Goal: Communication & Community: Answer question/provide support

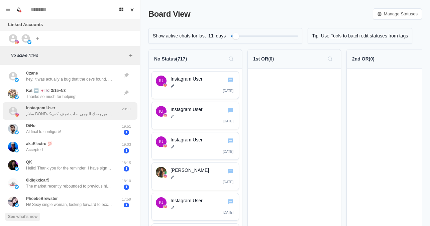
click at [83, 111] on p "سلام BOND، هل خطر في بالك إن كل رسالة يكتبها متابع في الشات ممكن تتحول لدخل إضا…" at bounding box center [69, 114] width 87 height 6
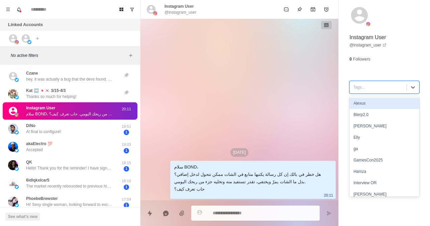
click at [387, 92] on div "Tags..." at bounding box center [378, 87] width 57 height 10
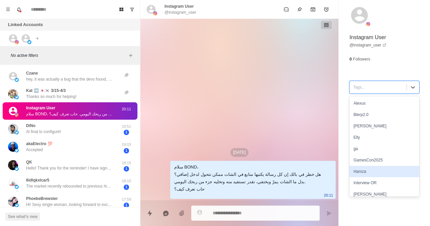
click at [369, 171] on div "Hamza" at bounding box center [384, 171] width 70 height 11
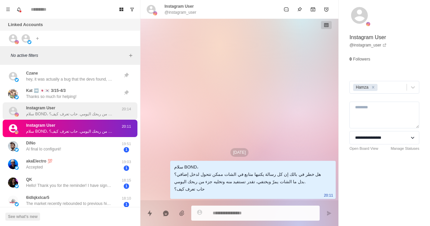
click at [86, 114] on p "سلام BOND، هل خطر في بالك إن كل رسالة يكتبها متابع في الشات ممكن تتحول لدخل إضا…" at bounding box center [69, 114] width 87 height 6
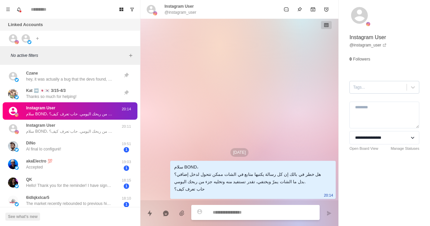
click at [368, 87] on div at bounding box center [378, 87] width 50 height 7
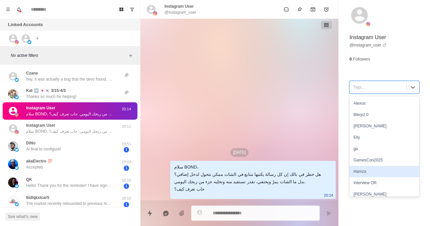
click at [365, 171] on div "Hamza" at bounding box center [384, 171] width 70 height 11
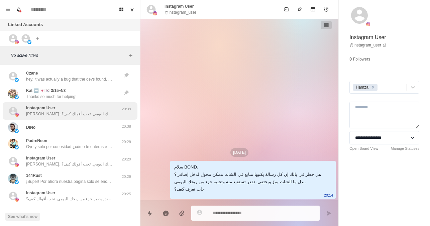
click at [98, 113] on p "[PERSON_NAME]، تتخيّل لو كل رسالة في شاتك تتحول لدخل إضافي بدل ما تختفي؟ 💸 الفك…" at bounding box center [69, 114] width 87 height 6
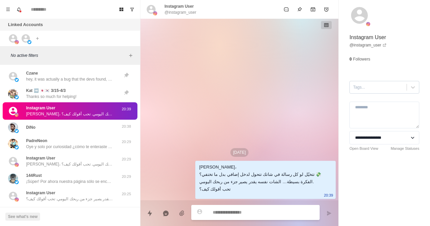
click at [382, 87] on div at bounding box center [378, 87] width 50 height 7
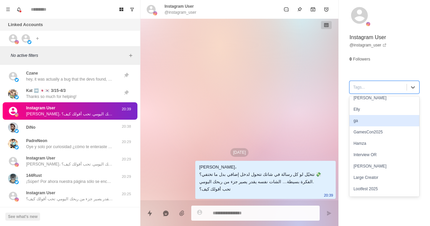
scroll to position [28, 0]
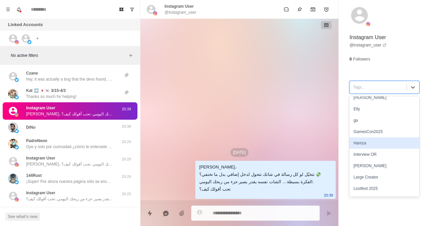
click at [365, 140] on div "Hamza" at bounding box center [384, 142] width 70 height 11
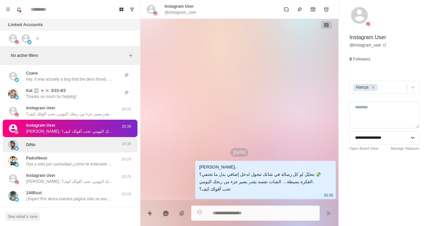
click at [122, 143] on p "20:38" at bounding box center [126, 144] width 17 height 6
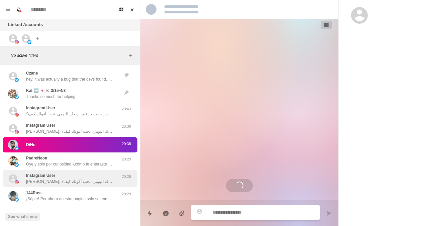
scroll to position [376, 0]
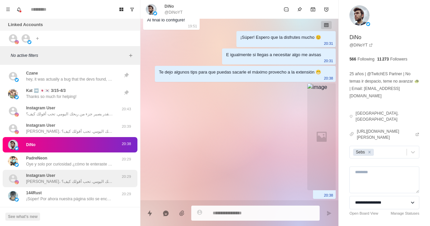
click at [98, 171] on div "Instagram User [PERSON_NAME]، تتخيّل لو كل رسالة في شاتك تتحول لدخل إضافي بدل م…" at bounding box center [70, 178] width 135 height 17
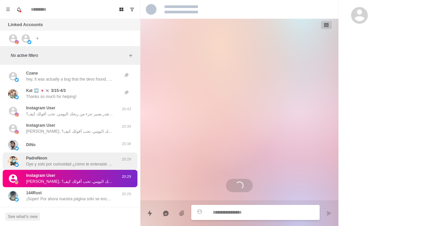
click at [98, 166] on p "Oye y solo por curiosidad ¿cómo te enteraste de [PERSON_NAME]?" at bounding box center [69, 164] width 87 height 6
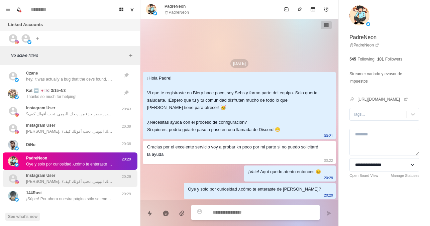
click at [99, 177] on div "Instagram User [PERSON_NAME]، تتخيّل لو كل رسالة في شاتك تتحول لدخل إضافي بدل م…" at bounding box center [69, 178] width 87 height 12
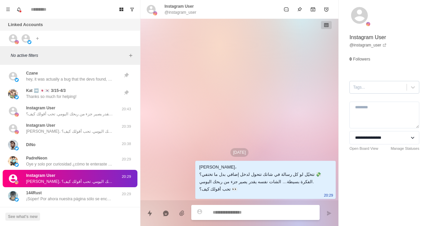
click at [379, 90] on div at bounding box center [378, 87] width 50 height 7
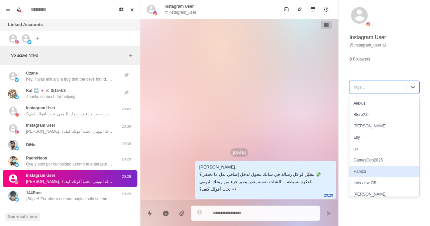
click at [359, 173] on div "Hamza" at bounding box center [384, 171] width 70 height 11
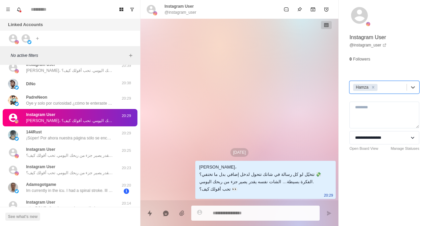
scroll to position [65, 0]
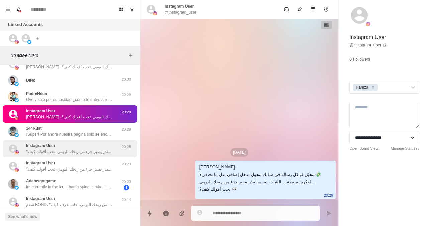
click at [80, 147] on div "Instagram User [PERSON_NAME]، تتخيّل لو كل رسالة في شاتك تتحول لدخل إضافي بدل م…" at bounding box center [69, 149] width 87 height 12
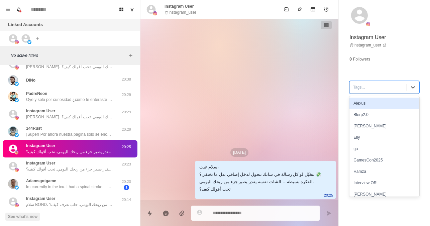
click at [373, 85] on div at bounding box center [378, 87] width 50 height 7
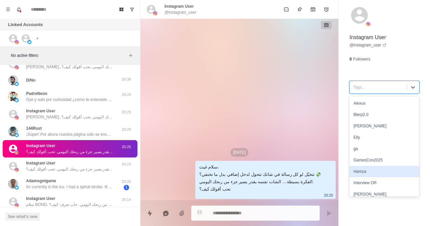
click at [368, 171] on div "Hamza" at bounding box center [384, 171] width 70 height 11
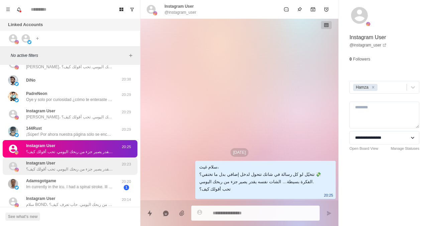
click at [80, 166] on p "سلام، تتخيّل لو كل رسالة في شاتك تتحول لدخل إضافي بدل ما تختفي؟ الفكرة بسيطة… ا…" at bounding box center [69, 169] width 87 height 6
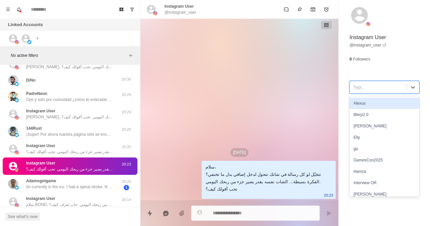
click at [394, 89] on div at bounding box center [378, 87] width 50 height 7
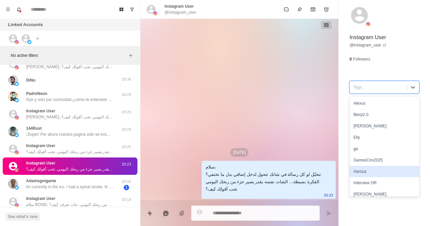
click at [369, 174] on div "Hamza" at bounding box center [384, 171] width 70 height 11
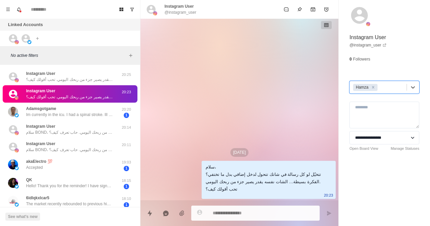
scroll to position [147, 0]
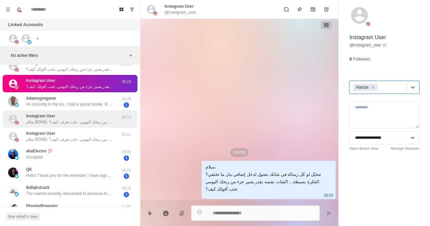
click at [88, 123] on p "سلام BOND، هل خطر في بالك إن كل رسالة يكتبها متابع في الشات ممكن تتحول لدخل إضا…" at bounding box center [69, 122] width 87 height 6
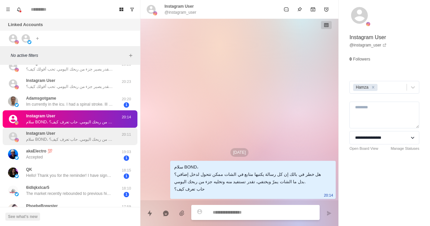
click at [95, 133] on div "Instagram User سلام BOND، هل خطر في بالك إن كل رسالة يكتبها متابع في الشات ممكن…" at bounding box center [69, 136] width 87 height 12
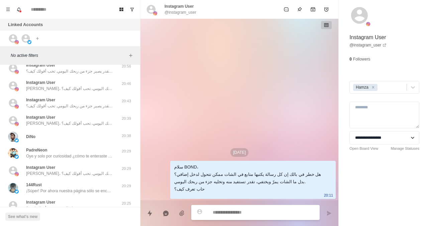
scroll to position [66, 0]
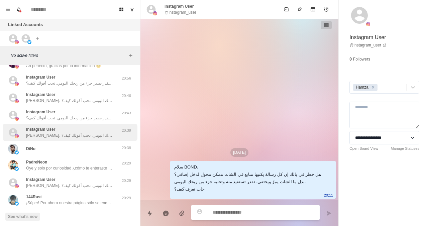
click at [81, 130] on div "Instagram User [PERSON_NAME]، تتخيّل لو كل رسالة في شاتك تتحول لدخل إضافي بدل م…" at bounding box center [69, 132] width 87 height 12
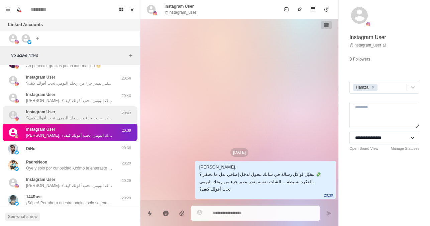
click at [87, 113] on div "Instagram User سلام كرم، تتخيّل لو كل رسالة في شاتك تتحول لدخل إضافي بدل ما تخت…" at bounding box center [69, 115] width 87 height 12
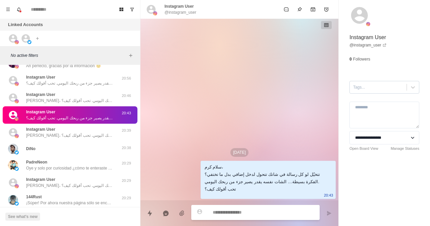
click at [357, 85] on div at bounding box center [378, 87] width 50 height 7
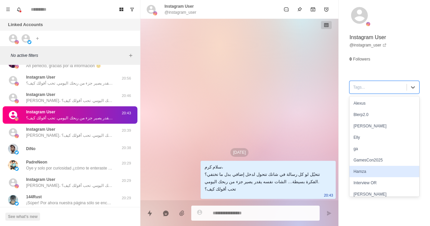
click at [359, 173] on div "Hamza" at bounding box center [384, 171] width 70 height 11
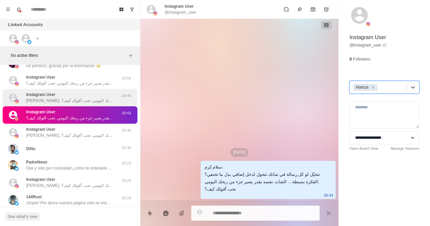
click at [82, 90] on div "Instagram User [PERSON_NAME]، تتخيّل لو كل رسالة في شاتك تتحول لدخل إضافي بدل م…" at bounding box center [70, 97] width 135 height 17
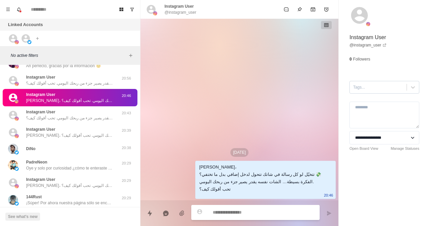
click at [364, 86] on div at bounding box center [378, 87] width 50 height 7
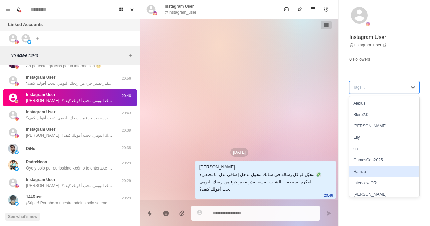
click at [358, 170] on div "Hamza" at bounding box center [384, 171] width 70 height 11
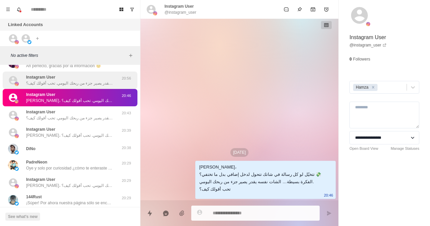
click at [101, 83] on p "سلام لواعر، تتخيّل لو كل رسالة في شاتك تتحول لدخل إضافي بدل ما تختفي؟ الفكرة بس…" at bounding box center [69, 83] width 87 height 6
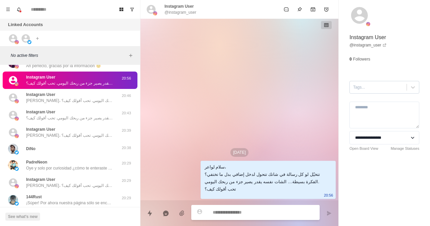
click at [387, 86] on div at bounding box center [378, 87] width 50 height 7
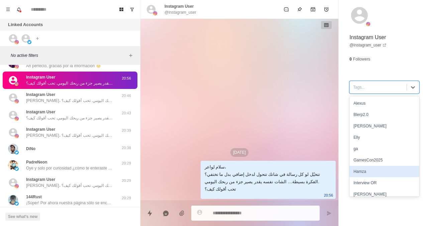
click at [371, 170] on div "Hamza" at bounding box center [384, 171] width 70 height 11
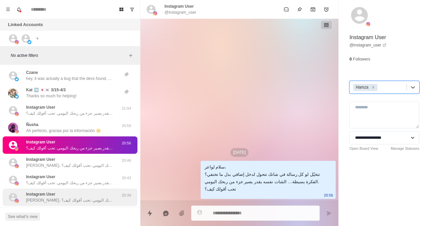
scroll to position [0, 0]
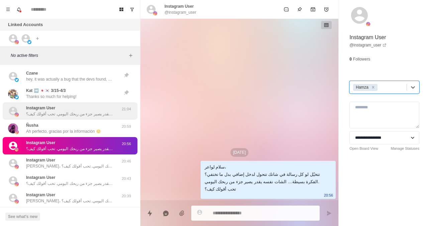
click at [82, 110] on div "Instagram User سلام عمر، تتخيّل لو كل رسالة في شاتك تتحول لدخل إضافي بدل ما تخت…" at bounding box center [69, 111] width 87 height 12
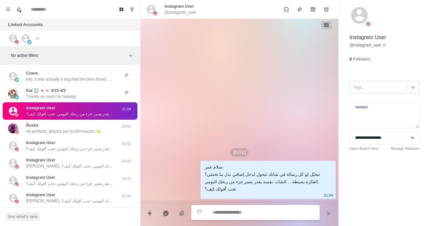
click at [409, 86] on icon at bounding box center [412, 87] width 7 height 7
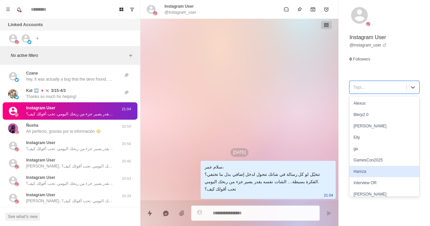
click at [365, 174] on div "Hamza" at bounding box center [384, 171] width 70 height 11
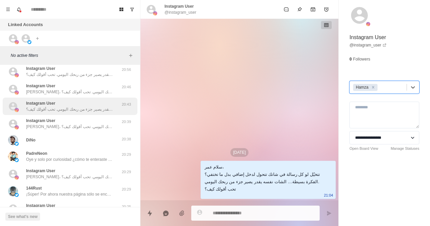
scroll to position [97, 0]
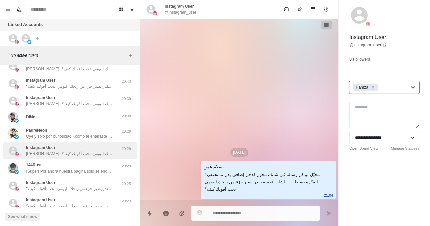
click at [74, 154] on p "[PERSON_NAME]، تتخيّل لو كل رسالة في شاتك تتحول لدخل إضافي بدل ما تختفي؟ 💸 الفك…" at bounding box center [69, 154] width 87 height 6
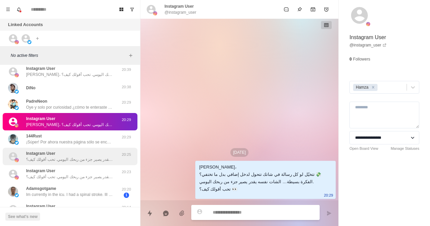
scroll to position [130, 0]
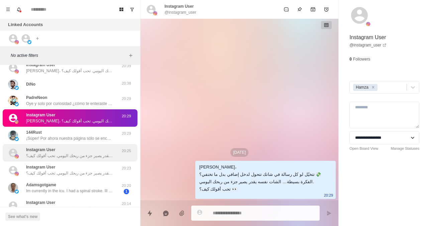
click at [63, 158] on p "سلام غيث، تتخيّل لو كل رسالة في شاتك تتحول لدخل إضافي بدل ما تختفي؟ 💸 الفكرة بس…" at bounding box center [69, 156] width 87 height 6
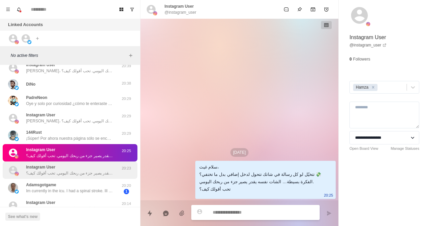
click at [61, 172] on p "سلام، تتخيّل لو كل رسالة في شاتك تتحول لدخل إضافي بدل ما تختفي؟ الفكرة بسيطة… ا…" at bounding box center [69, 173] width 87 height 6
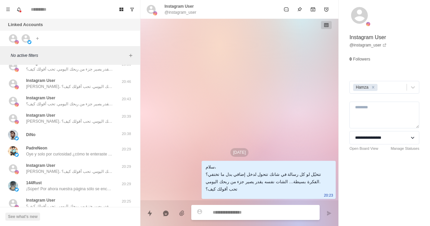
scroll to position [0, 0]
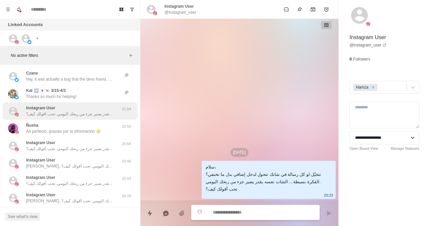
click at [87, 107] on div "Instagram User سلام عمر، تتخيّل لو كل رسالة في شاتك تتحول لدخل إضافي بدل ما تخت…" at bounding box center [69, 111] width 87 height 12
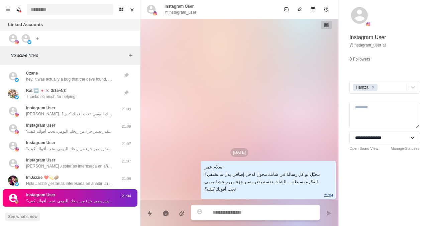
click at [75, 12] on input at bounding box center [70, 9] width 87 height 11
type textarea "*"
paste input "**********"
type input "**********"
type textarea "*"
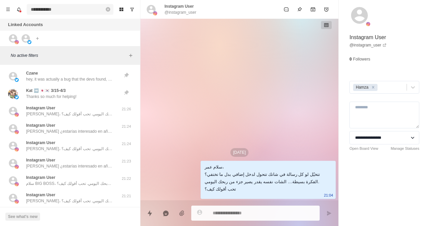
type input "**********"
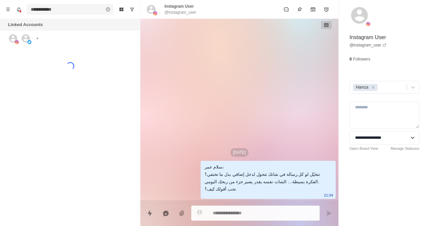
type textarea "*"
click at [85, 10] on input "**********" at bounding box center [70, 9] width 87 height 11
type textarea "*"
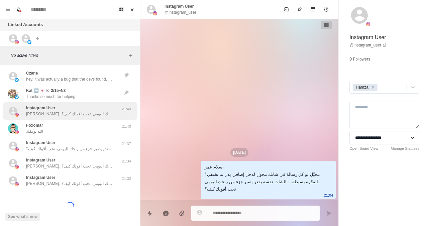
click at [80, 115] on p "[PERSON_NAME]، تتخيّل لو كل رسالة في شاتك تتحول لدخل إضافي بدل ما تختفي؟ الفكرة…" at bounding box center [69, 114] width 87 height 6
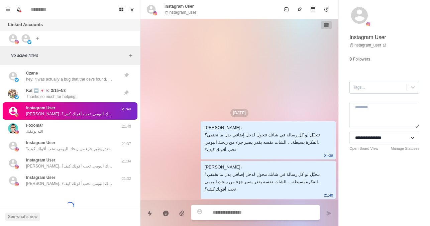
click at [360, 86] on div at bounding box center [378, 87] width 50 height 7
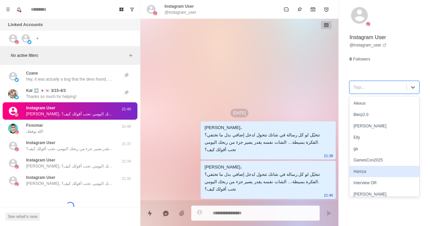
click at [360, 173] on div "Hamza" at bounding box center [384, 171] width 70 height 11
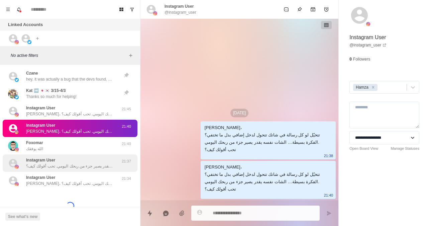
click at [60, 158] on div "Instagram User سلام عمر، تتخيّل لو كل رسالة في شاتك تتحول لدخل إضافي بدل ما تخت…" at bounding box center [69, 163] width 87 height 12
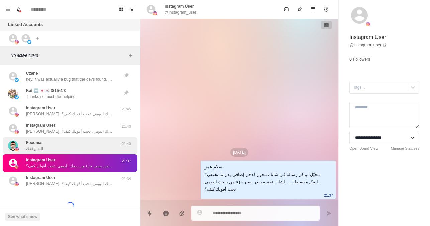
click at [70, 144] on div "Foxomar الله يوفقك" at bounding box center [63, 146] width 110 height 12
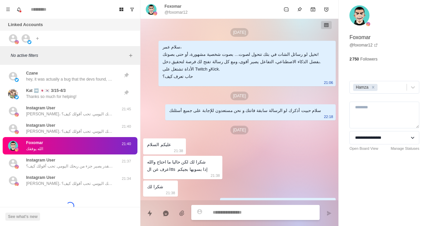
scroll to position [40, 0]
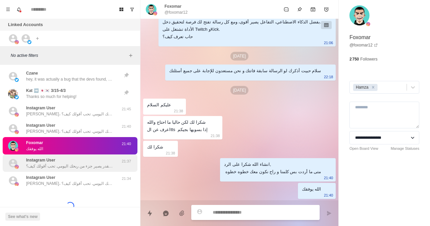
click at [103, 162] on div "Instagram User سلام عمر، تتخيّل لو كل رسالة في شاتك تتحول لدخل إضافي بدل ما تخت…" at bounding box center [69, 163] width 87 height 12
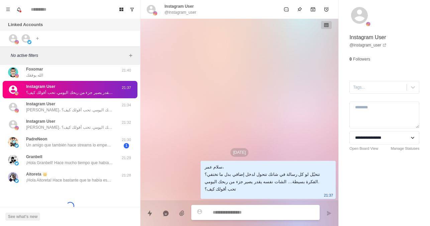
scroll to position [74, 0]
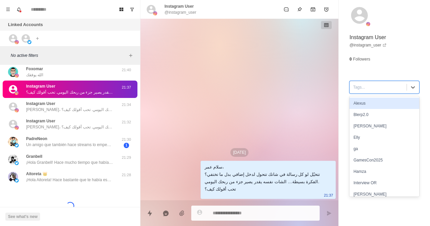
click at [371, 83] on div "Tags..." at bounding box center [378, 87] width 57 height 10
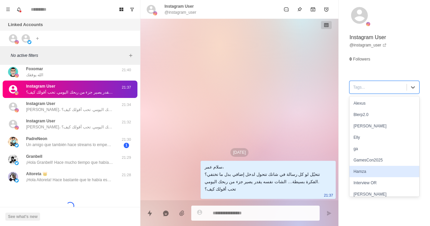
click at [367, 173] on div "Hamza" at bounding box center [384, 171] width 70 height 11
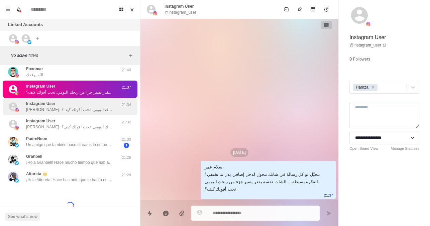
click at [87, 109] on p "[PERSON_NAME]، تتخيّل لو كل رسالة في شاتك تتحول لدخل إضافي بدل ما تختفي؟ الفكرة…" at bounding box center [69, 110] width 87 height 6
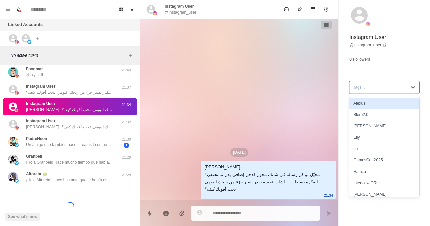
click at [373, 89] on div at bounding box center [378, 87] width 50 height 7
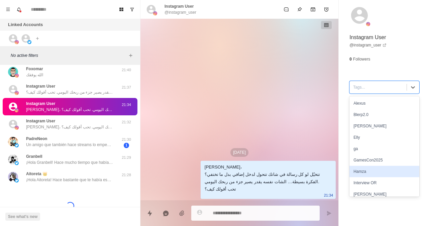
click at [369, 171] on div "Hamza" at bounding box center [384, 171] width 70 height 11
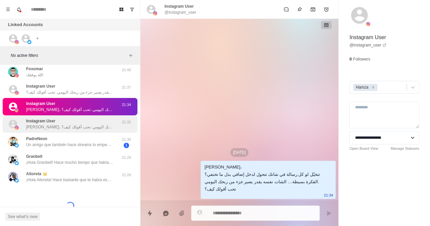
click at [88, 123] on div "Instagram User [PERSON_NAME]، تتخيّل لو كل رسالة في شاتك تتحول لدخل إضافي بدل م…" at bounding box center [69, 124] width 87 height 12
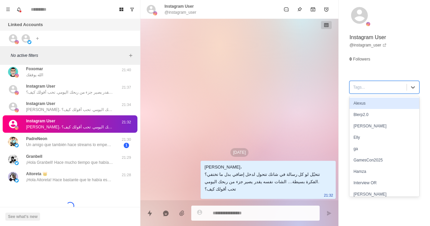
click at [365, 88] on div at bounding box center [378, 87] width 50 height 7
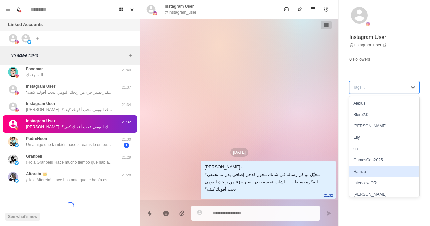
click at [359, 170] on div "Hamza" at bounding box center [384, 171] width 70 height 11
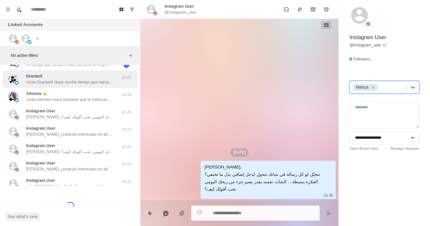
scroll to position [154, 0]
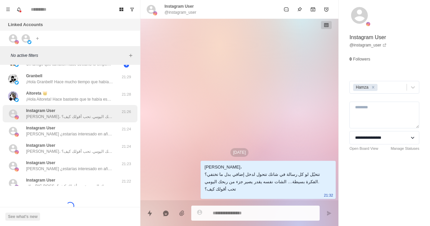
click at [92, 111] on div "Instagram User [PERSON_NAME]، تتخيّل لو كل رسالة في شاتك تتحول لدخل إضافي بدل م…" at bounding box center [69, 114] width 87 height 12
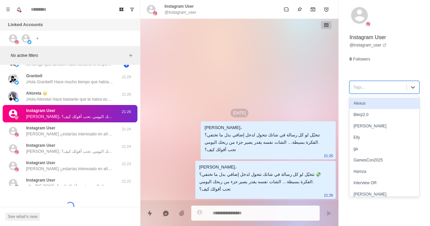
click at [388, 88] on div at bounding box center [378, 87] width 50 height 7
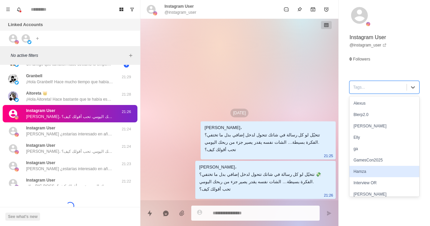
click at [367, 172] on div "Hamza" at bounding box center [384, 171] width 70 height 11
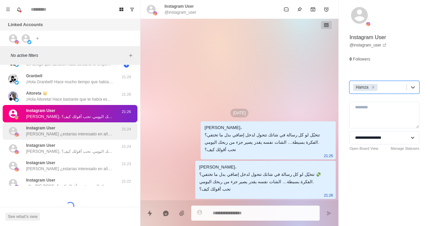
click at [90, 137] on p "[PERSON_NAME] ¿estarías interesado en añadir un TTS con la voz de personajes fa…" at bounding box center [69, 134] width 87 height 6
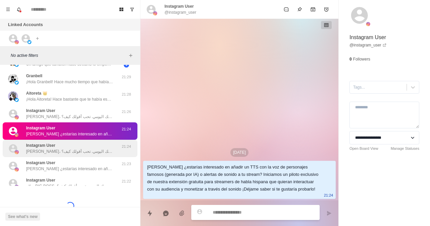
click at [90, 150] on p "[PERSON_NAME]، تتخيّل لو كل رسالة في شاتك تتحول لدخل إضافي بدل ما تختفي؟ الفكرة…" at bounding box center [69, 151] width 87 height 6
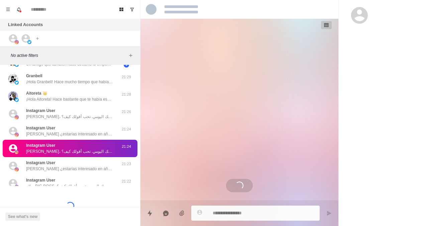
click at [90, 150] on p "[PERSON_NAME]، تتخيّل لو كل رسالة في شاتك تتحول لدخل إضافي بدل ما تختفي؟ الفكرة…" at bounding box center [69, 151] width 87 height 6
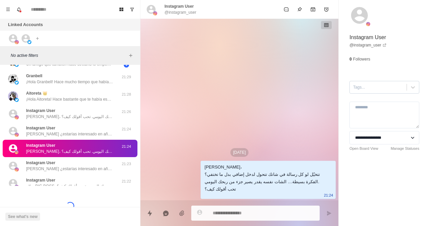
click at [386, 86] on div at bounding box center [378, 87] width 50 height 7
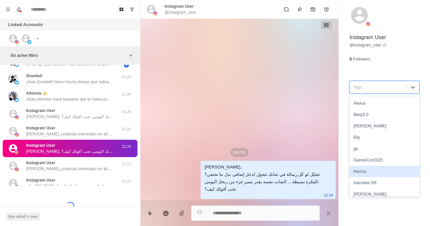
click at [363, 173] on div "Hamza" at bounding box center [384, 171] width 70 height 11
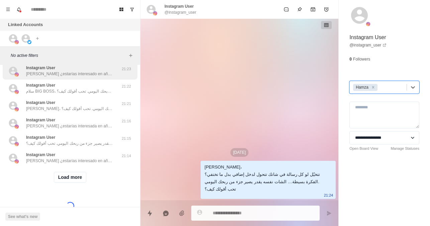
scroll to position [251, 0]
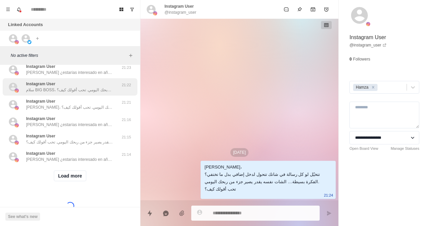
click at [101, 88] on p "سلام BIG BOSS، تتخيّل لو كل رسالة في شاتك تتحول لدخل إضافي بدل ما تختفي؟ الفكرة…" at bounding box center [69, 90] width 87 height 6
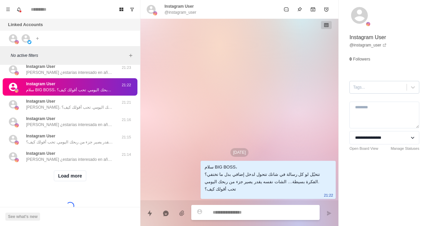
click at [384, 89] on div at bounding box center [378, 87] width 50 height 7
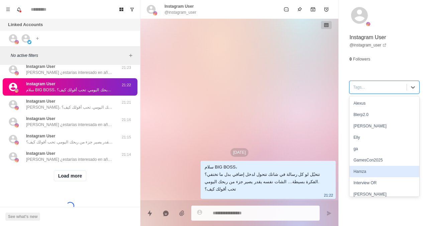
click at [362, 169] on div "Hamza" at bounding box center [384, 171] width 70 height 11
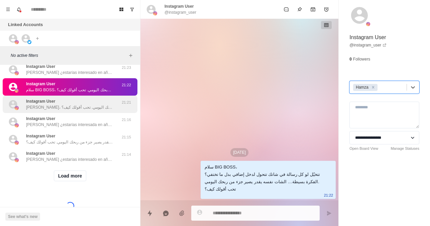
click at [61, 101] on div "Instagram User [PERSON_NAME]، تتخيّل لو كل رسالة في شاتك تتحول لدخل إضافي بدل م…" at bounding box center [69, 104] width 87 height 12
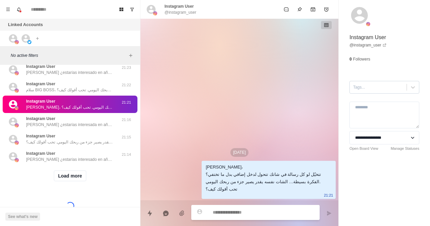
click at [387, 93] on div "Tags..." at bounding box center [384, 87] width 70 height 13
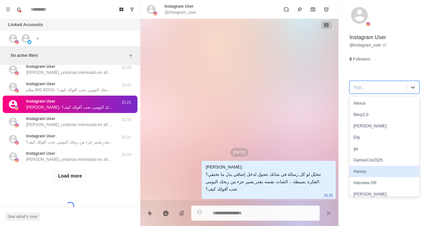
click at [376, 169] on div "Hamza" at bounding box center [384, 171] width 70 height 11
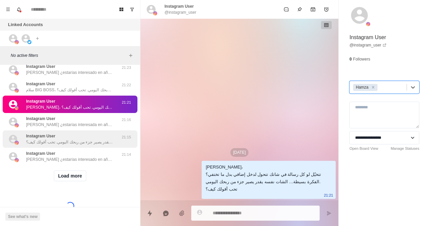
scroll to position [283, 0]
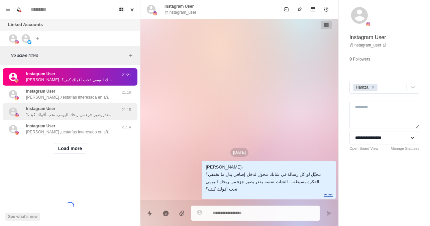
click at [94, 112] on p "سلام قصي، تتخيّل لو كل رسالة في شاتك تتحول لدخل إضافي بدل ما تختفي؟ 💸 الفكرة بس…" at bounding box center [69, 115] width 87 height 6
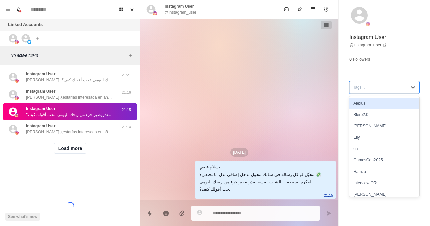
click at [383, 87] on div at bounding box center [378, 87] width 50 height 7
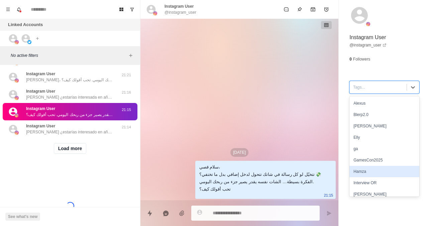
click at [371, 172] on div "Hamza" at bounding box center [384, 171] width 70 height 11
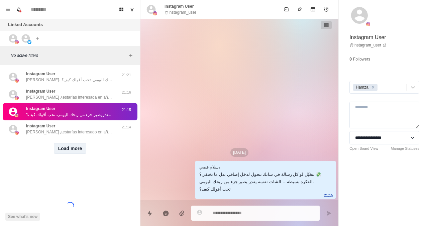
click at [62, 143] on button "Load more" at bounding box center [70, 148] width 33 height 11
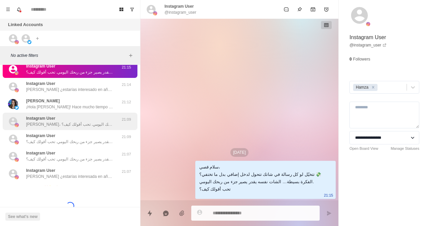
scroll to position [321, 0]
click at [88, 119] on div "Instagram User [PERSON_NAME]، تتخيّل لو كل رسالة في شاتك تتحول لدخل إضافي بدل م…" at bounding box center [69, 121] width 87 height 12
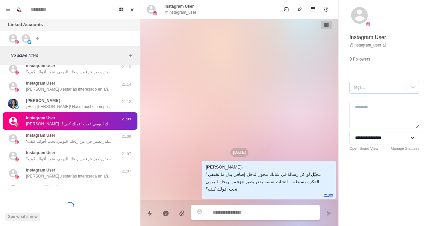
click at [390, 83] on div "Tags..." at bounding box center [378, 87] width 57 height 10
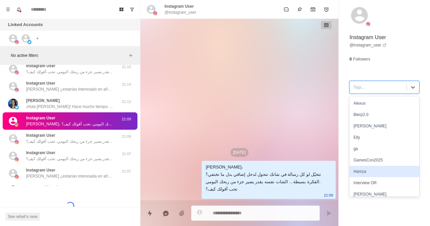
click at [368, 167] on div "Hamza" at bounding box center [384, 171] width 70 height 11
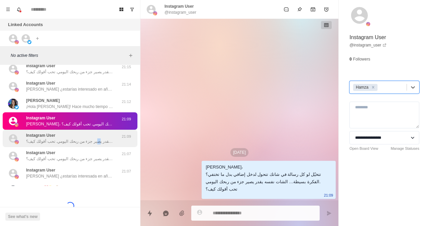
click at [95, 143] on p "سلام حمزه، تتخيّل لو كل رسالة في شاتك تتحول لدخل إضافي بدل ما تختفي؟ 💸 الفكرة ب…" at bounding box center [69, 141] width 87 height 6
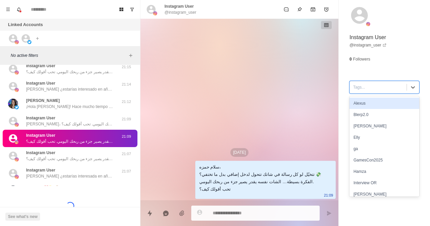
click at [358, 81] on div "Tags..." at bounding box center [384, 87] width 70 height 13
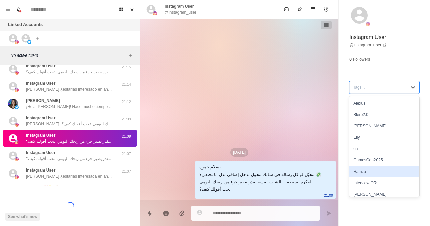
click at [363, 169] on div "Hamza" at bounding box center [384, 171] width 70 height 11
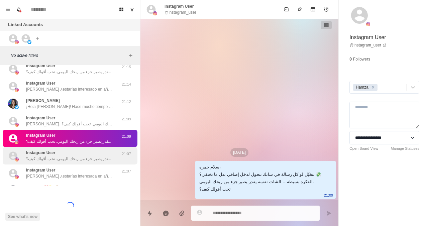
click at [62, 155] on div "Instagram User سلام حمزه، تتخيّل لو كل رسالة في شاتك تتحول لدخل إضافي بدل ما تخ…" at bounding box center [69, 156] width 87 height 12
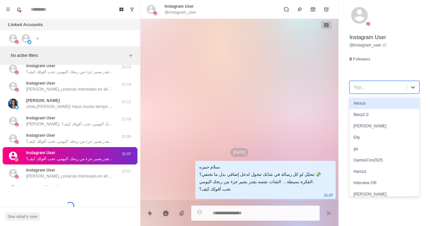
click at [386, 82] on div "Tags..." at bounding box center [384, 87] width 70 height 13
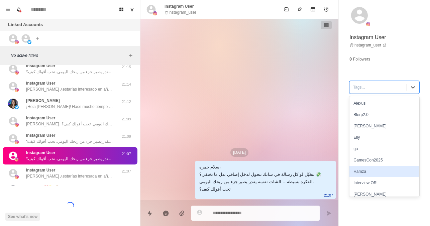
click at [367, 171] on div "Hamza" at bounding box center [384, 171] width 70 height 11
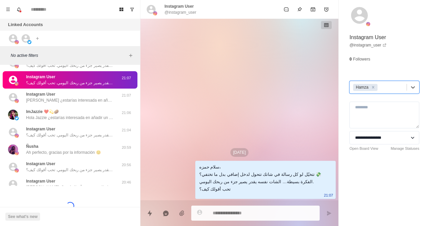
scroll to position [405, 0]
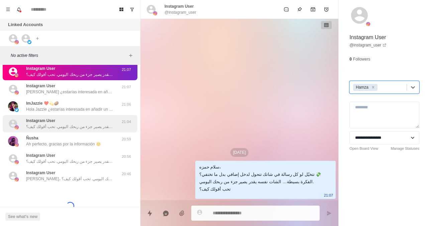
click at [90, 124] on p "سلام عمر، تتخيّل لو كل رسالة في شاتك تتحول لدخل إضافي بدل ما تختفي؟ الفكرة بسيط…" at bounding box center [69, 127] width 87 height 6
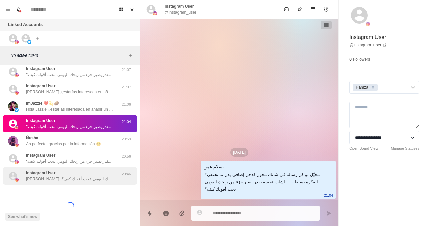
click at [68, 167] on div "Instagram User [PERSON_NAME]، تتخيّل لو كل رسالة في شاتك تتحول لدخل إضافي بدل م…" at bounding box center [70, 175] width 135 height 17
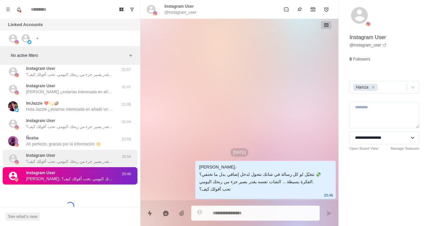
click at [76, 152] on div "Instagram User سلام لواعر، تتخيّل لو كل رسالة في شاتك تتحول لدخل إضافي بدل ما ت…" at bounding box center [70, 158] width 135 height 17
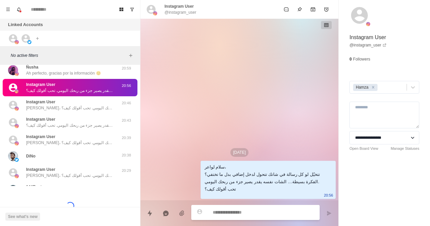
scroll to position [477, 0]
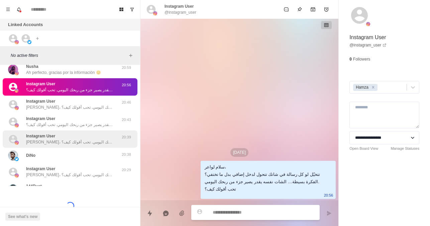
click at [74, 137] on div "Instagram User [PERSON_NAME]، تتخيّل لو كل رسالة في شاتك تتحول لدخل إضافي بدل م…" at bounding box center [69, 139] width 87 height 12
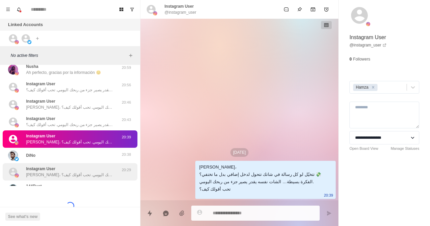
click at [50, 171] on p "Instagram User" at bounding box center [40, 169] width 29 height 6
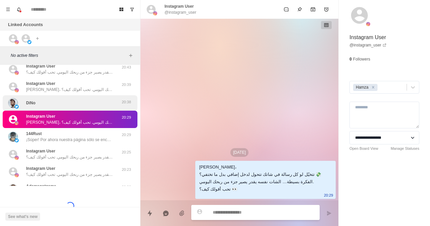
scroll to position [537, 0]
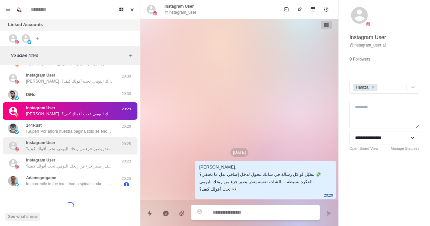
click at [66, 152] on div "Instagram User [PERSON_NAME]، تتخيّل لو كل رسالة في شاتك تتحول لدخل إضافي بدل م…" at bounding box center [70, 145] width 135 height 17
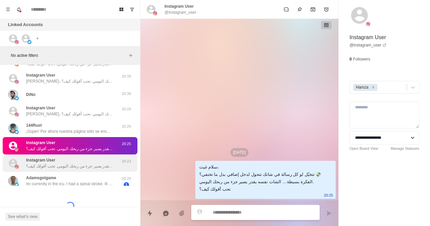
click at [96, 165] on p "سلام، تتخيّل لو كل رسالة في شاتك تتحول لدخل إضافي بدل ما تختفي؟ الفكرة بسيطة… ا…" at bounding box center [69, 166] width 87 height 6
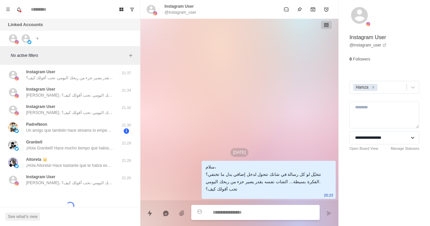
scroll to position [0, 0]
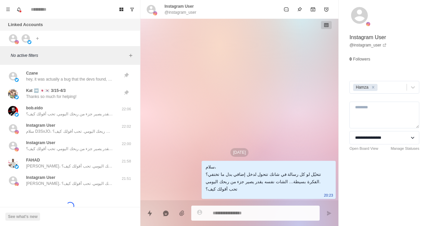
type textarea "*"
